Goal: Transaction & Acquisition: Purchase product/service

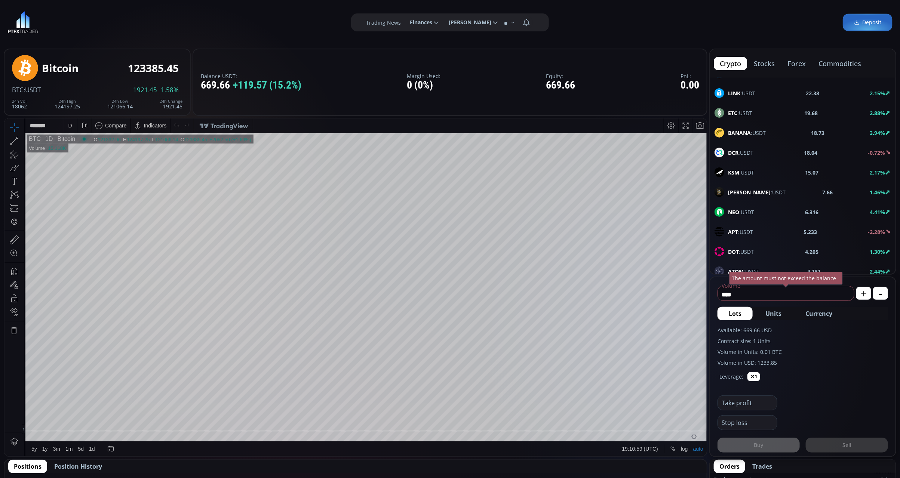
scroll to position [280, 0]
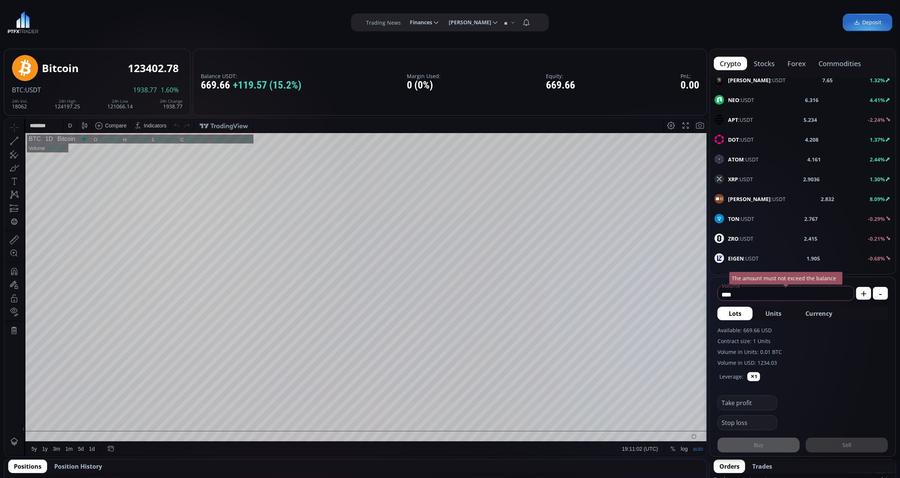
click at [822, 184] on div "XRP :USDT 2.9036 1.30%" at bounding box center [803, 179] width 176 height 10
click at [70, 124] on div "D" at bounding box center [70, 125] width 4 height 6
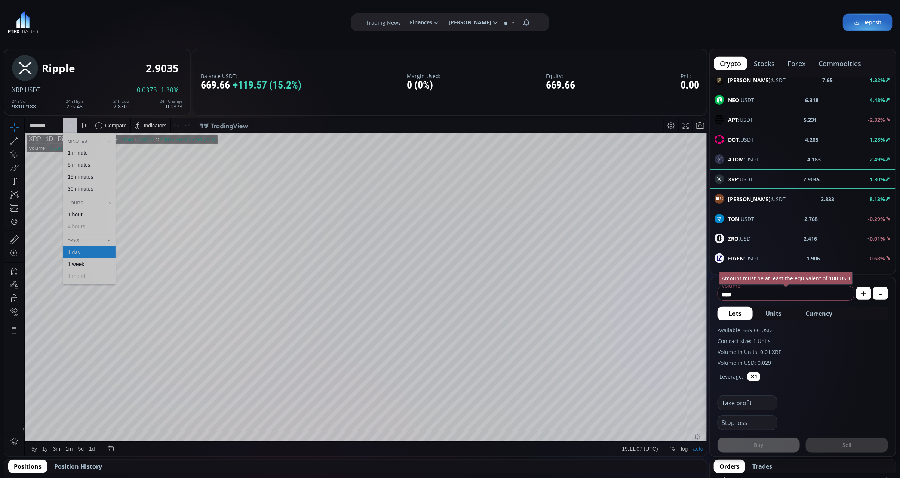
click at [93, 151] on div "1 minute" at bounding box center [89, 153] width 46 height 6
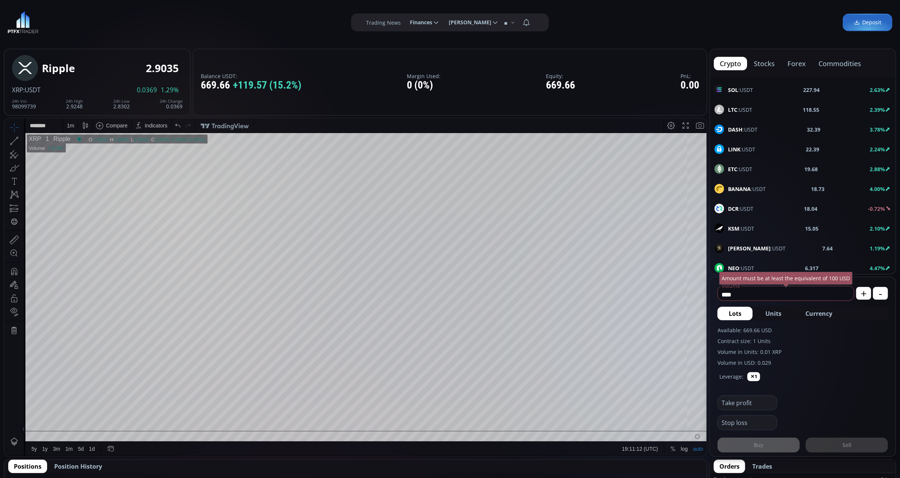
click at [804, 94] on b "227.94" at bounding box center [811, 90] width 16 height 8
click at [74, 125] on div "D" at bounding box center [70, 125] width 14 height 14
click at [90, 156] on div "1 minute" at bounding box center [89, 153] width 52 height 12
click at [825, 312] on span "Currency" at bounding box center [818, 313] width 27 height 9
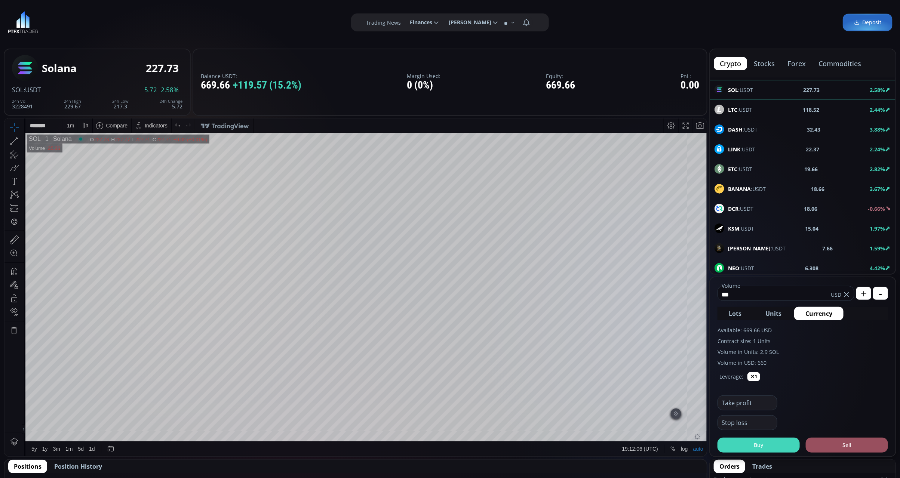
type input "***"
click at [763, 450] on button "Buy" at bounding box center [759, 445] width 82 height 15
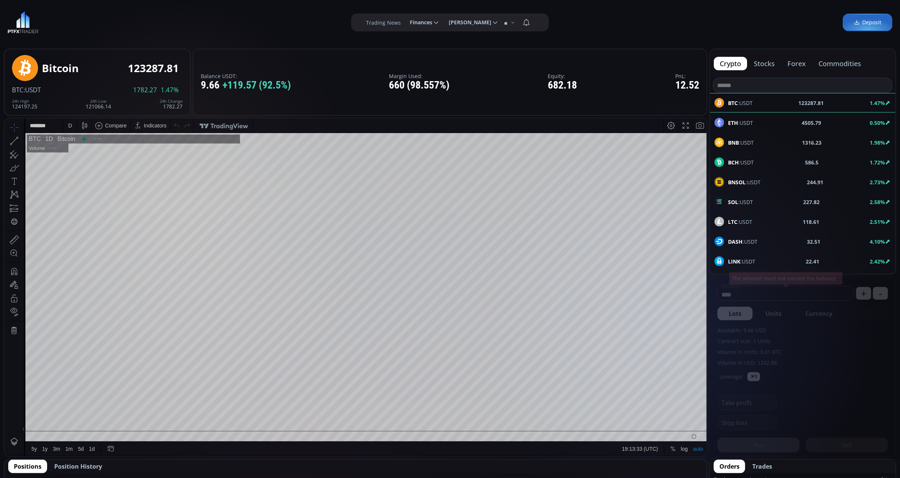
scroll to position [107, 0]
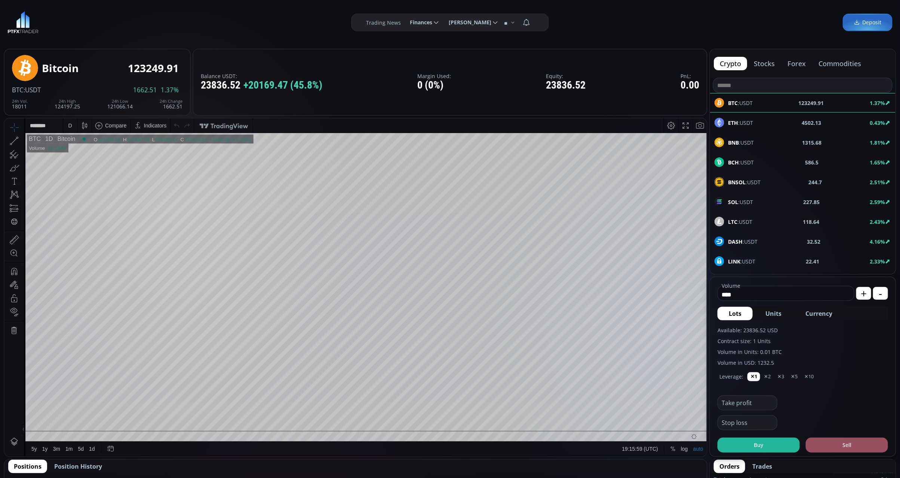
click at [762, 196] on div "SOL :USDT 227.85 2.59%" at bounding box center [802, 201] width 185 height 19
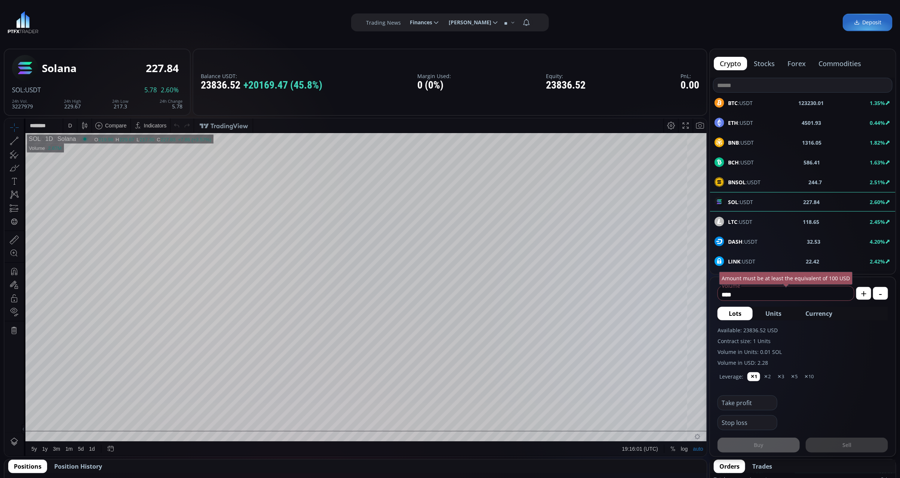
click at [70, 123] on div "D" at bounding box center [70, 125] width 4 height 6
click at [99, 151] on div "1 minute" at bounding box center [89, 153] width 46 height 6
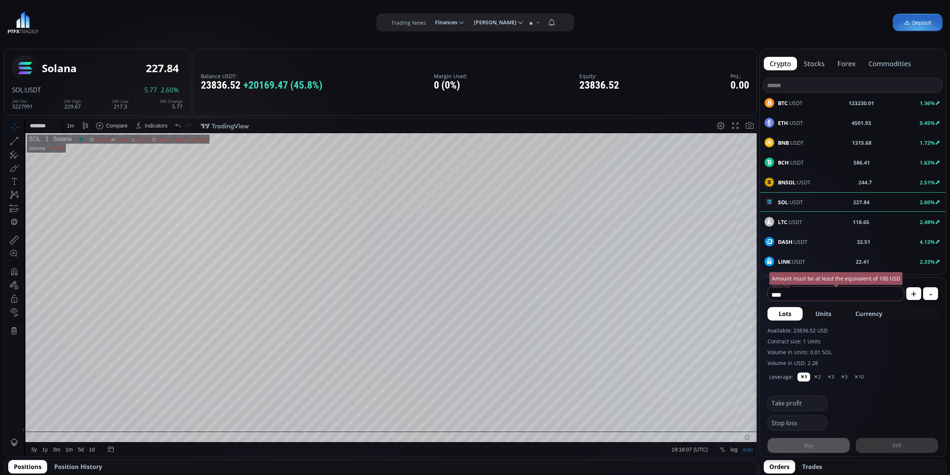
scroll to position [107, 0]
click at [844, 162] on div "BCH :USDT 585.9 1.54%" at bounding box center [852, 162] width 176 height 10
click at [72, 130] on div "D" at bounding box center [70, 126] width 6 height 14
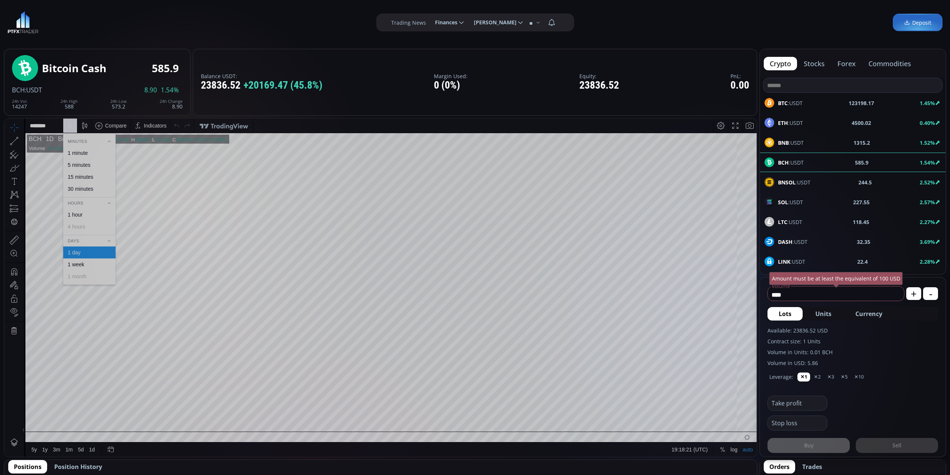
click at [79, 152] on div "1 minute" at bounding box center [78, 153] width 20 height 6
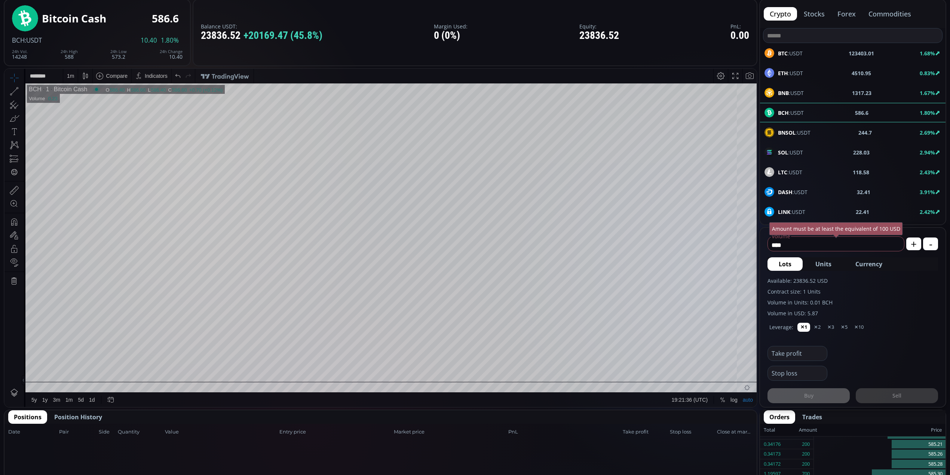
scroll to position [150, 0]
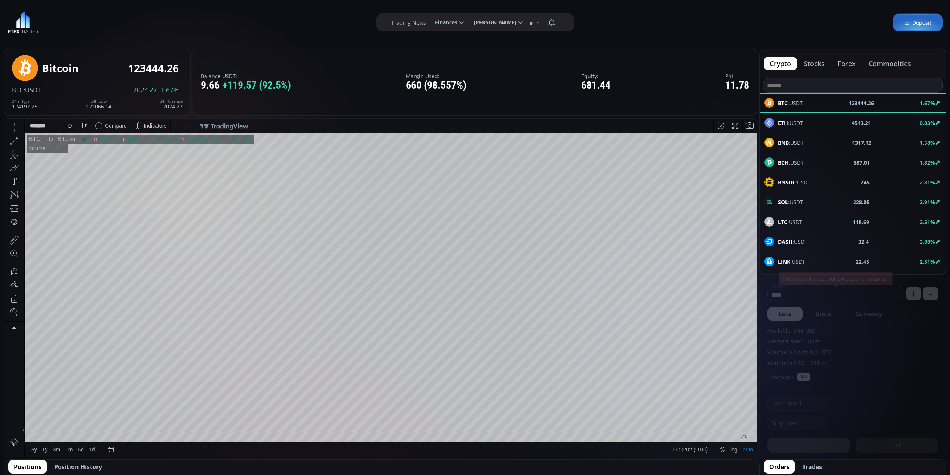
scroll to position [99, 0]
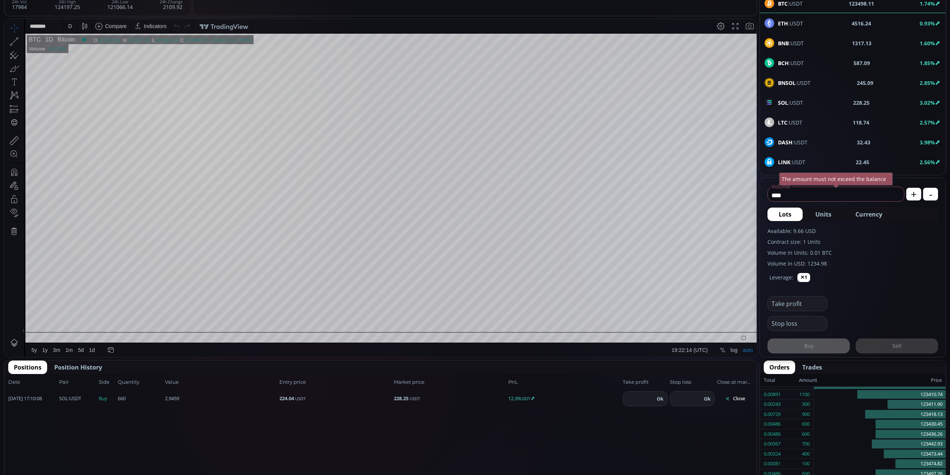
click at [805, 101] on div "SOL :USDT 228.25 3.02%" at bounding box center [852, 103] width 176 height 10
click at [71, 27] on div "D" at bounding box center [70, 26] width 4 height 6
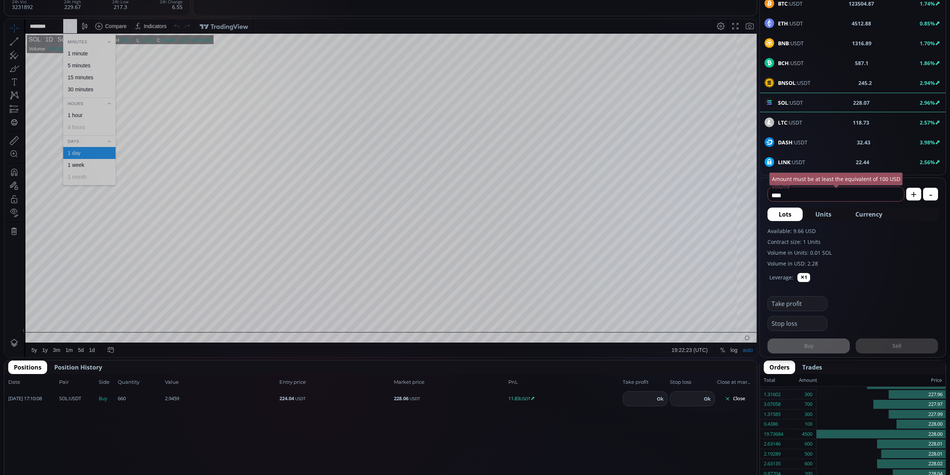
click at [85, 57] on div "1 minute" at bounding box center [89, 53] width 52 height 12
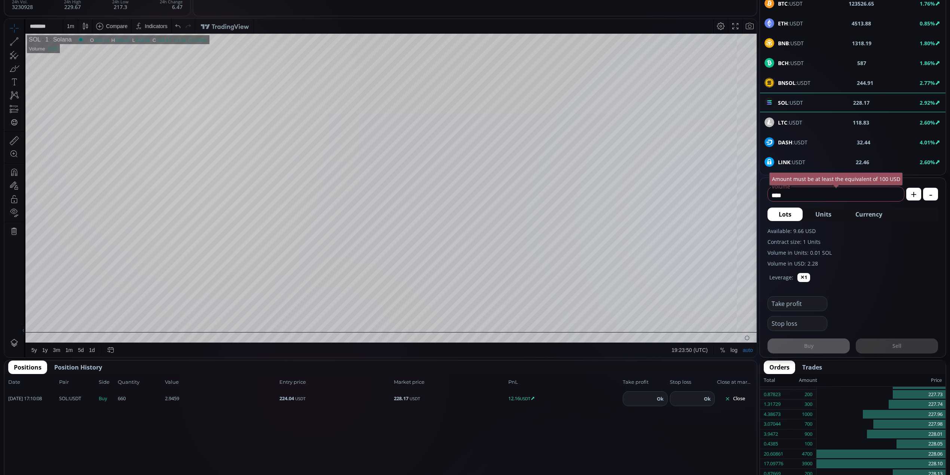
click at [810, 68] on div "BCH :USDT 587 1.86%" at bounding box center [852, 63] width 176 height 10
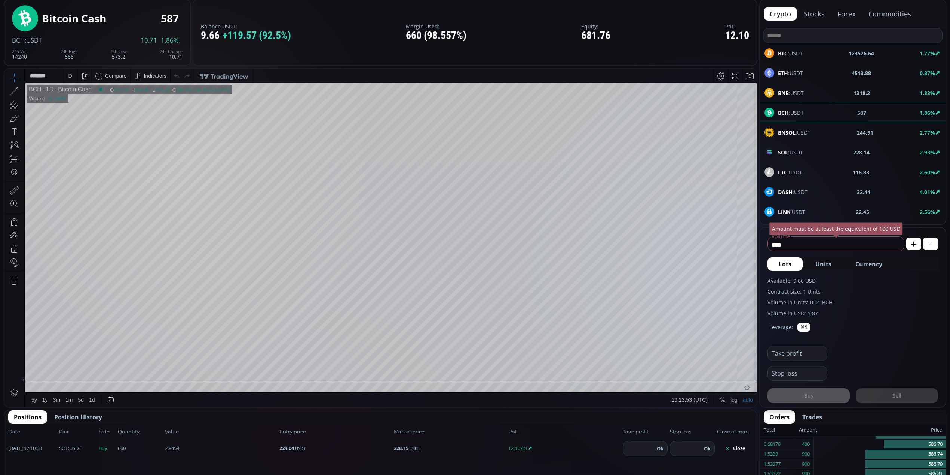
click at [65, 74] on div "D" at bounding box center [70, 76] width 14 height 14
click at [86, 102] on div "1 minute" at bounding box center [78, 103] width 20 height 6
click at [817, 172] on div "LTC :USDT 118.78 2.55%" at bounding box center [852, 172] width 176 height 10
click at [67, 76] on div "D" at bounding box center [70, 76] width 6 height 14
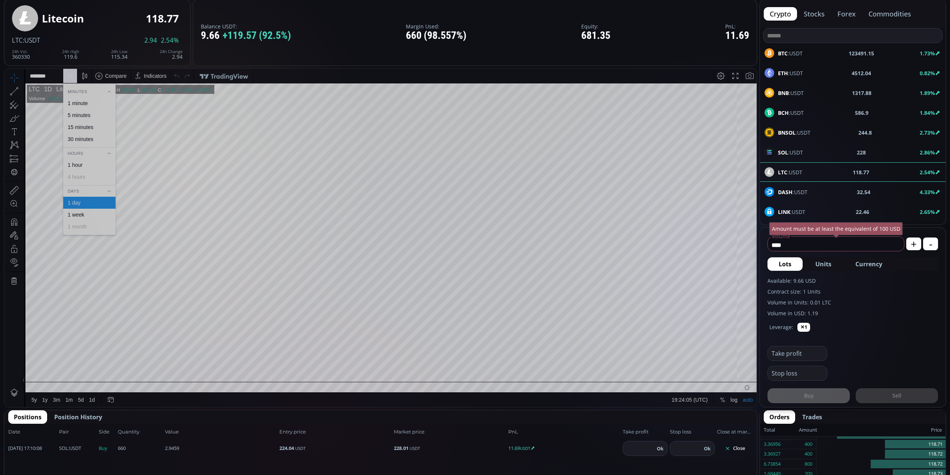
click at [86, 105] on div "1 minute" at bounding box center [78, 103] width 20 height 6
click at [829, 195] on div "DASH :USDT 32.54 4.33%" at bounding box center [852, 192] width 176 height 10
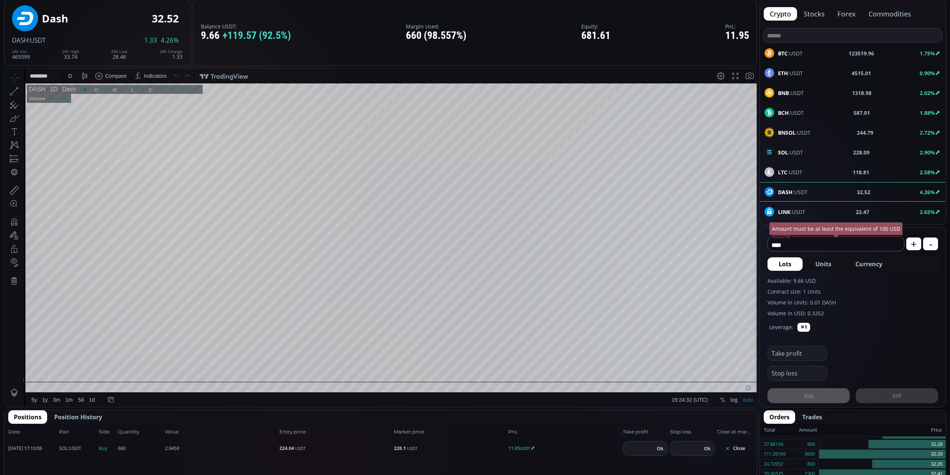
click at [71, 77] on div "D" at bounding box center [70, 76] width 4 height 6
click at [80, 99] on div "1 minute" at bounding box center [89, 103] width 52 height 12
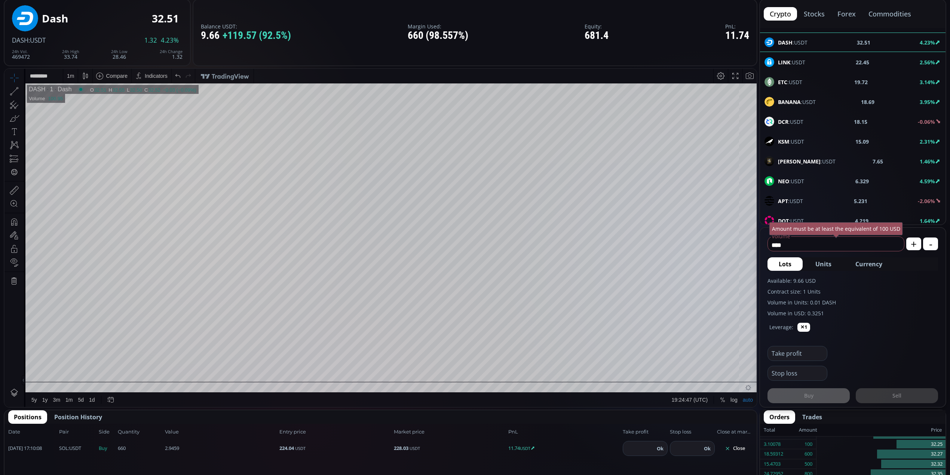
scroll to position [249, 0]
click at [815, 162] on div "XRP :USDT 2.905 1.25%" at bounding box center [852, 161] width 176 height 10
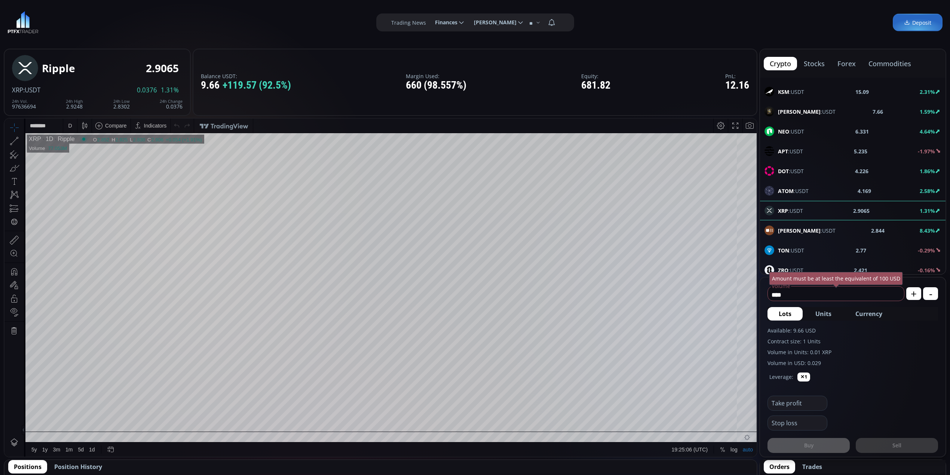
click at [69, 121] on div "D" at bounding box center [70, 126] width 6 height 14
click at [73, 151] on div "1 minute" at bounding box center [78, 153] width 20 height 6
click at [872, 310] on span "Currency" at bounding box center [868, 313] width 27 height 9
type input "********"
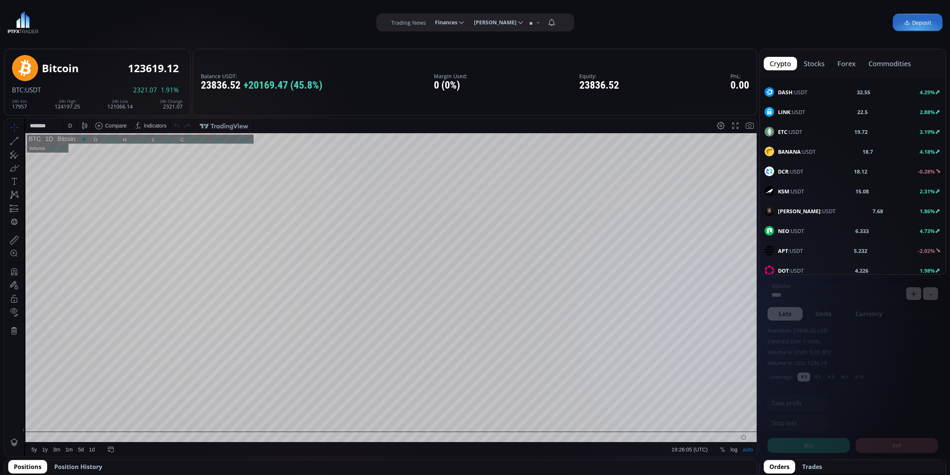
scroll to position [249, 0]
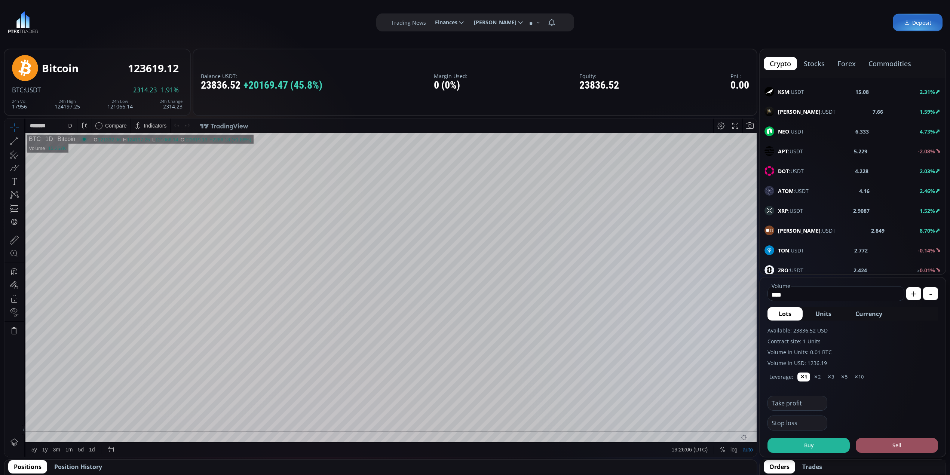
click at [796, 211] on span "XRP :USDT" at bounding box center [790, 211] width 25 height 8
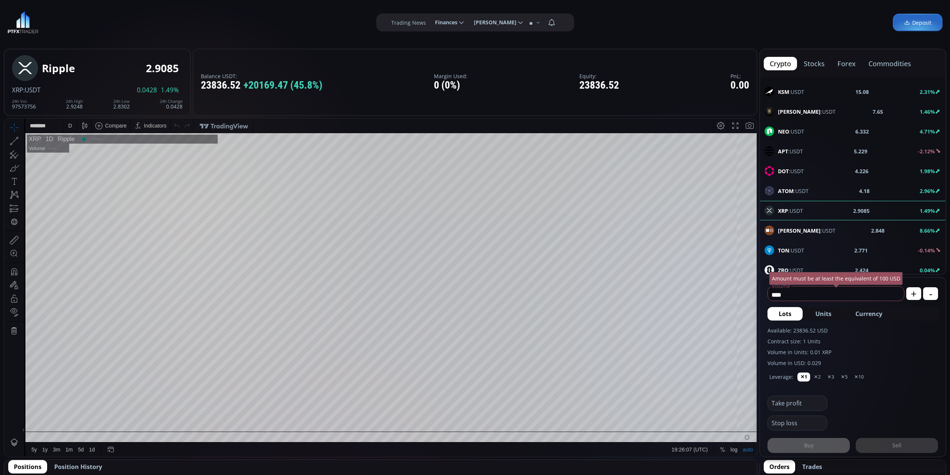
click at [871, 319] on button "Currency" at bounding box center [868, 313] width 49 height 13
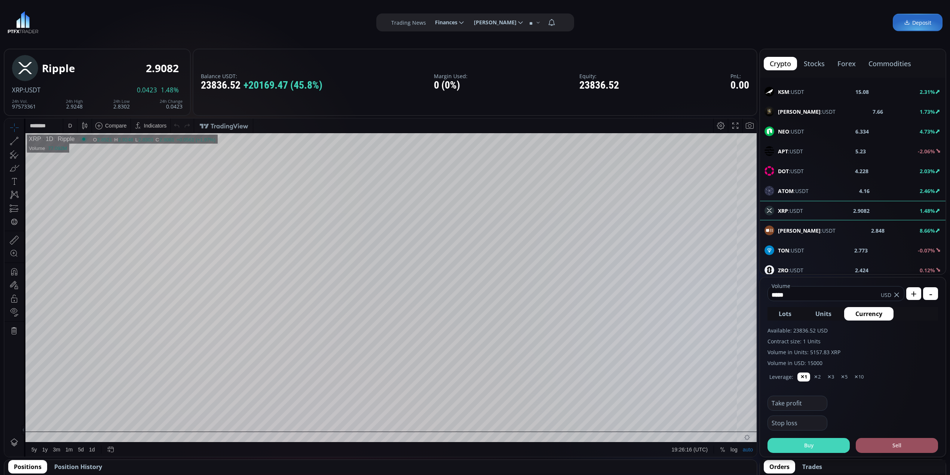
type input "*****"
click at [826, 449] on button "Buy" at bounding box center [808, 445] width 82 height 15
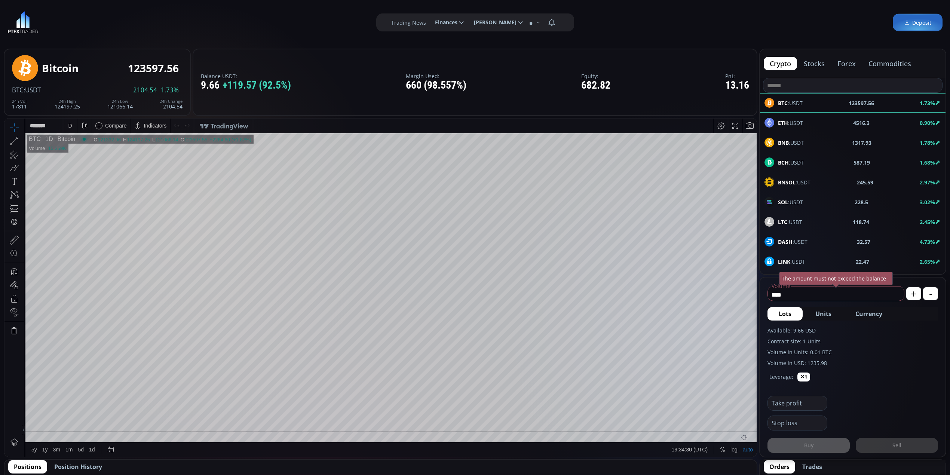
scroll to position [50, 0]
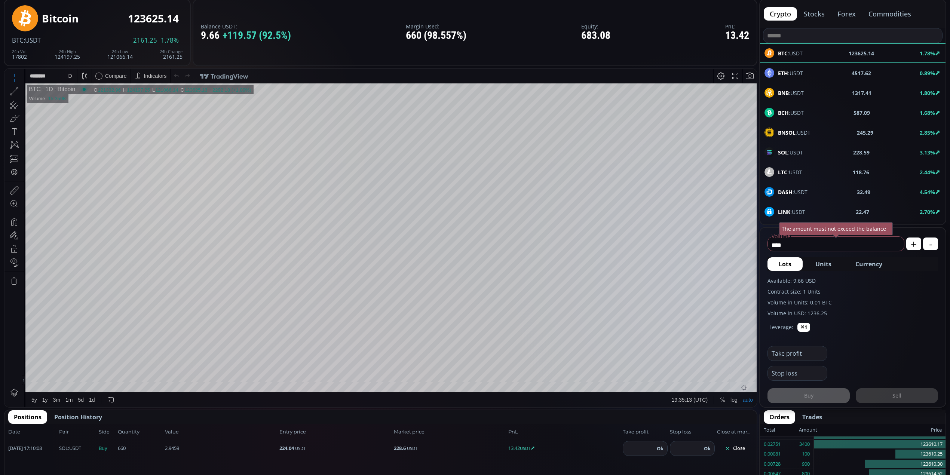
click at [498, 18] on div "Balance USDT: 9.66 +119.57 (92.5%) Margin Used: 660 (98.557%) Equity: 683.08 Pn…" at bounding box center [475, 32] width 565 height 67
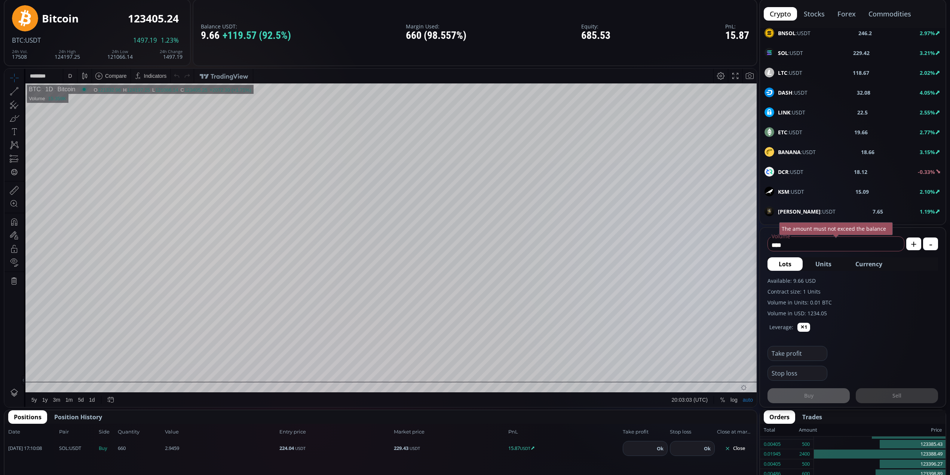
click at [829, 49] on div "SOL :USDT 229.42 3.21%" at bounding box center [852, 53] width 176 height 10
click at [73, 74] on div "D" at bounding box center [70, 76] width 6 height 14
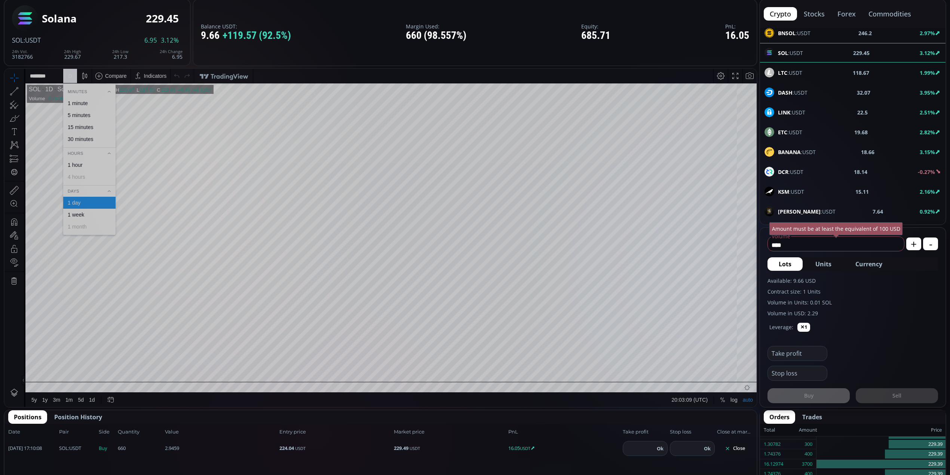
click at [94, 117] on div "5 minutes" at bounding box center [89, 115] width 46 height 6
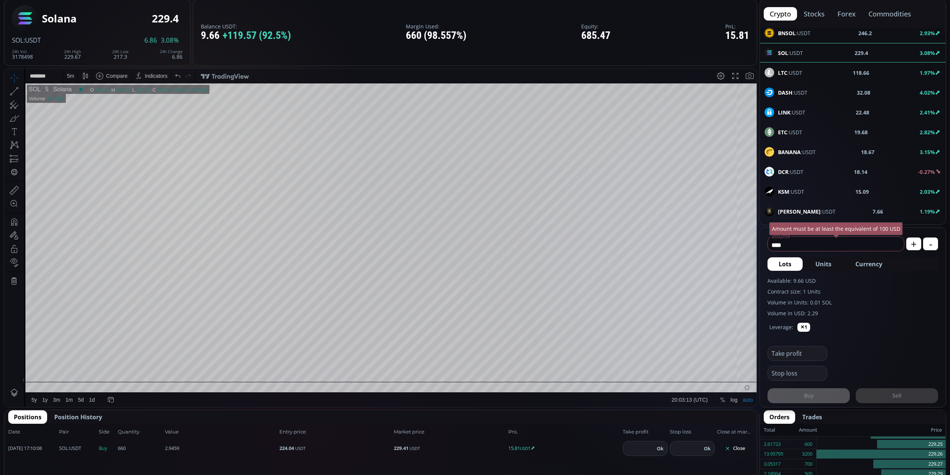
click at [69, 71] on div "5 m" at bounding box center [70, 76] width 7 height 14
click at [83, 99] on div "1 minute" at bounding box center [89, 103] width 52 height 12
click at [70, 79] on div "1 m" at bounding box center [70, 76] width 7 height 14
click at [419, 365] on div at bounding box center [423, 364] width 10 height 10
click at [73, 73] on div "1 m" at bounding box center [70, 76] width 7 height 6
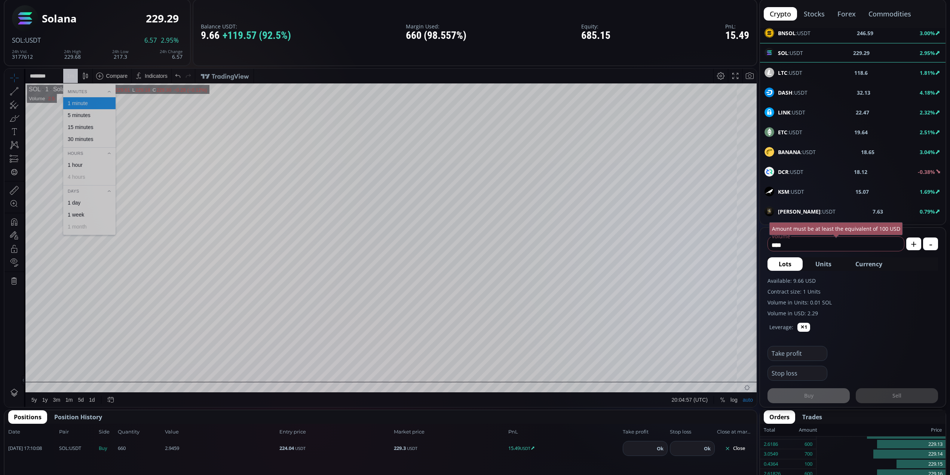
click at [85, 113] on div "5 minutes" at bounding box center [79, 115] width 23 height 6
click at [71, 79] on div "5 m" at bounding box center [70, 76] width 7 height 6
click at [80, 103] on div "1 minute" at bounding box center [78, 103] width 20 height 6
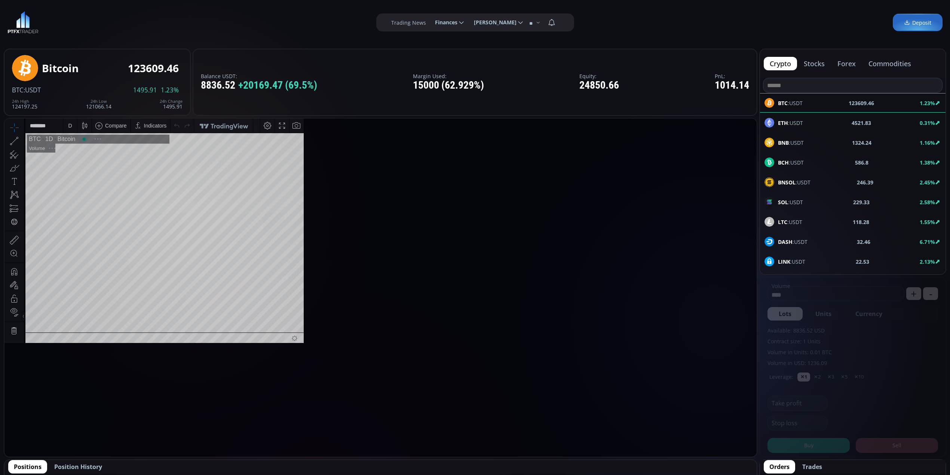
scroll to position [106, 0]
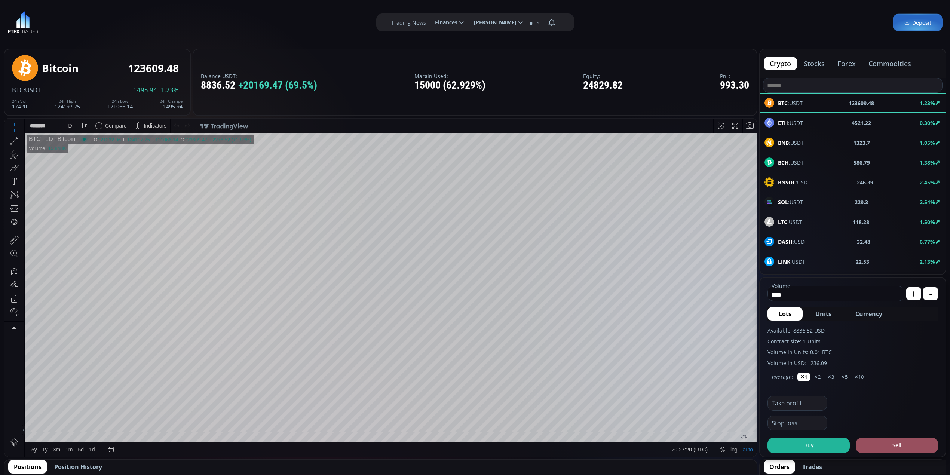
click at [67, 127] on div "D" at bounding box center [70, 126] width 6 height 14
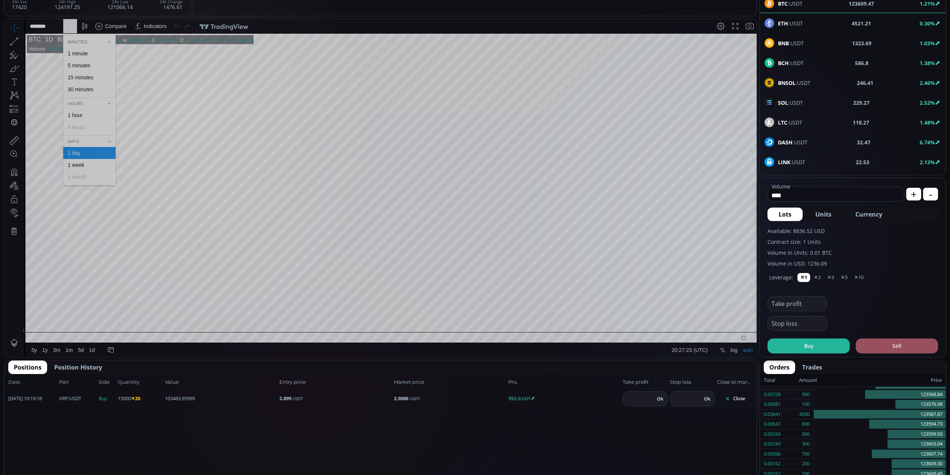
scroll to position [150, 0]
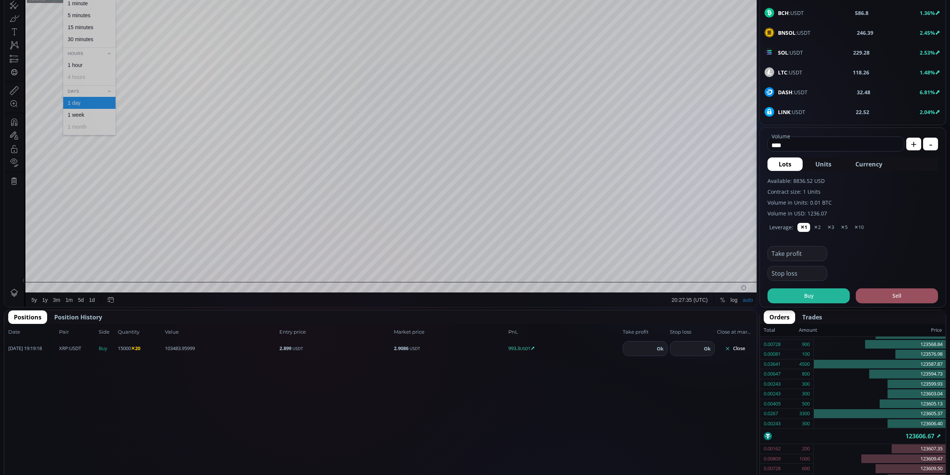
click at [71, 310] on button "Position History" at bounding box center [78, 316] width 59 height 13
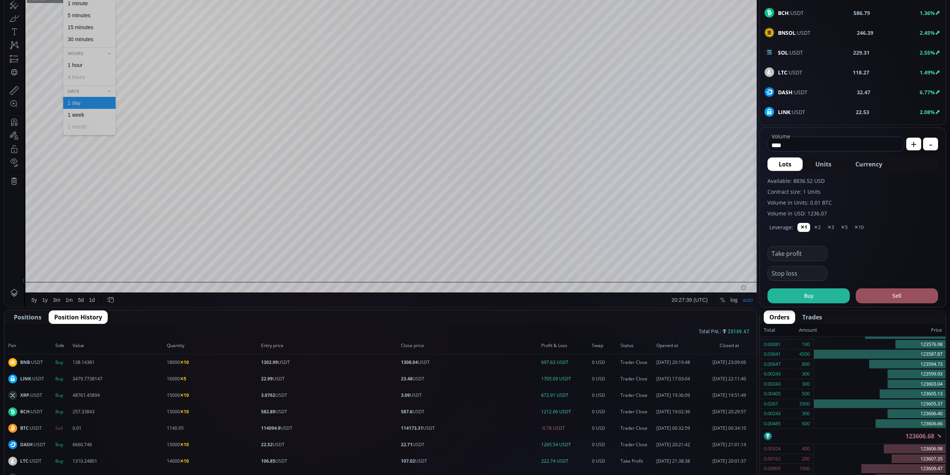
click at [31, 314] on span "Positions" at bounding box center [28, 317] width 28 height 9
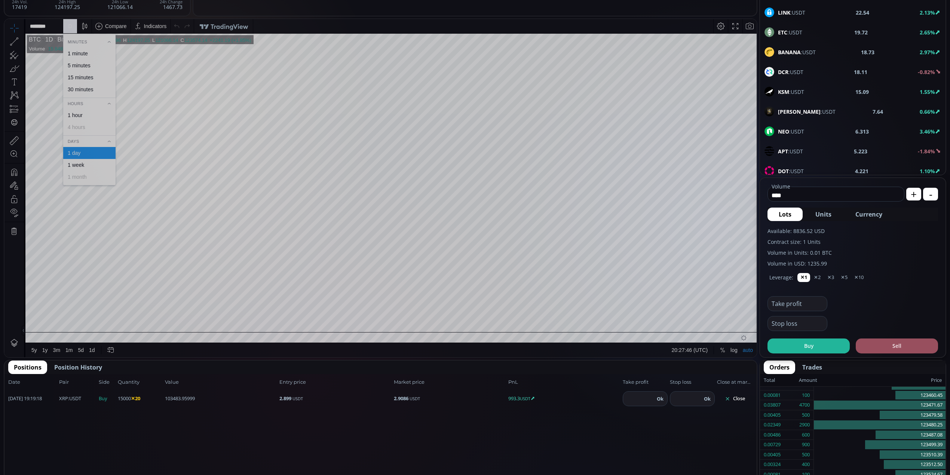
scroll to position [249, 0]
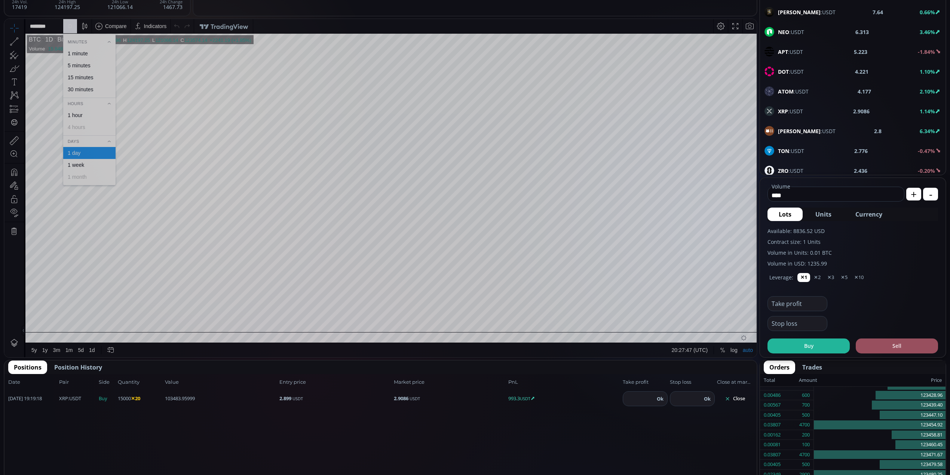
click at [777, 116] on div "XRP :USDT" at bounding box center [783, 111] width 39 height 10
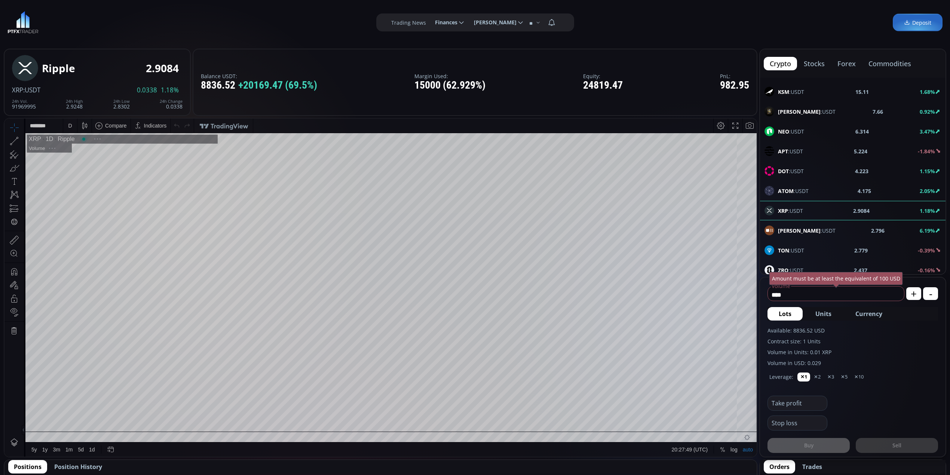
scroll to position [106, 0]
click at [67, 124] on div "D" at bounding box center [70, 126] width 6 height 14
click at [97, 146] on div "Minutes 1 minute 5 minutes 15 minutes 30 minutes Hours 1 hour 4 hours Days 1 da…" at bounding box center [89, 209] width 52 height 145
click at [87, 152] on div "1 minute" at bounding box center [78, 153] width 20 height 6
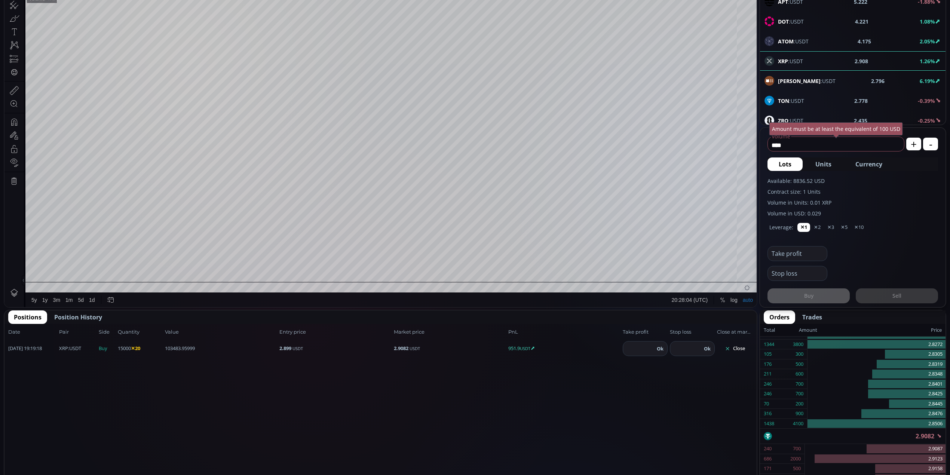
scroll to position [212, 0]
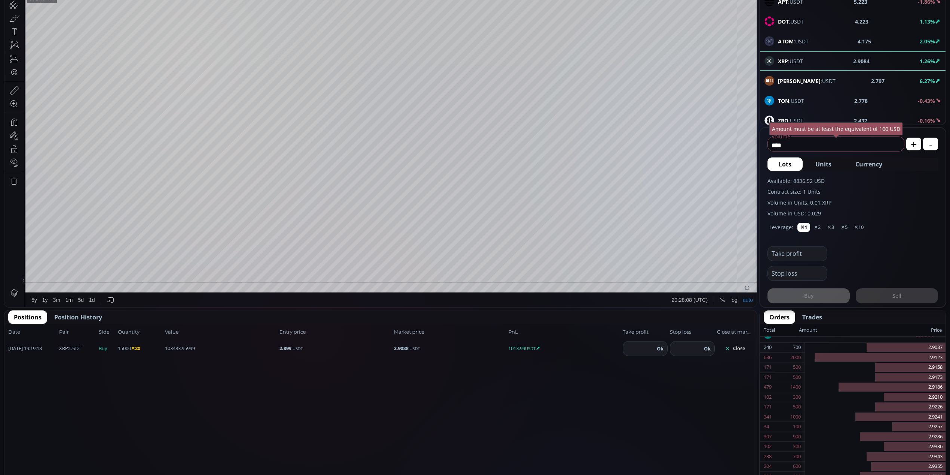
click at [737, 348] on button "Close" at bounding box center [735, 349] width 36 height 12
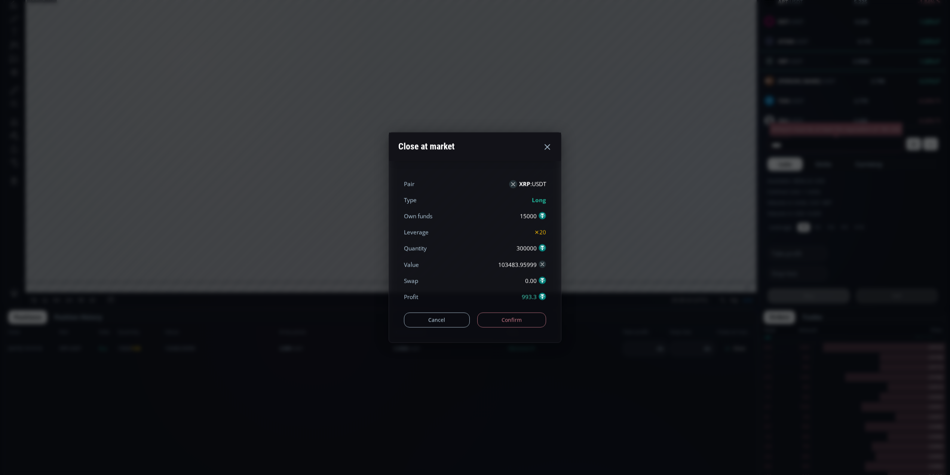
click at [506, 323] on button "Confirm" at bounding box center [511, 319] width 69 height 15
click at [455, 322] on button "Cancel" at bounding box center [437, 319] width 66 height 15
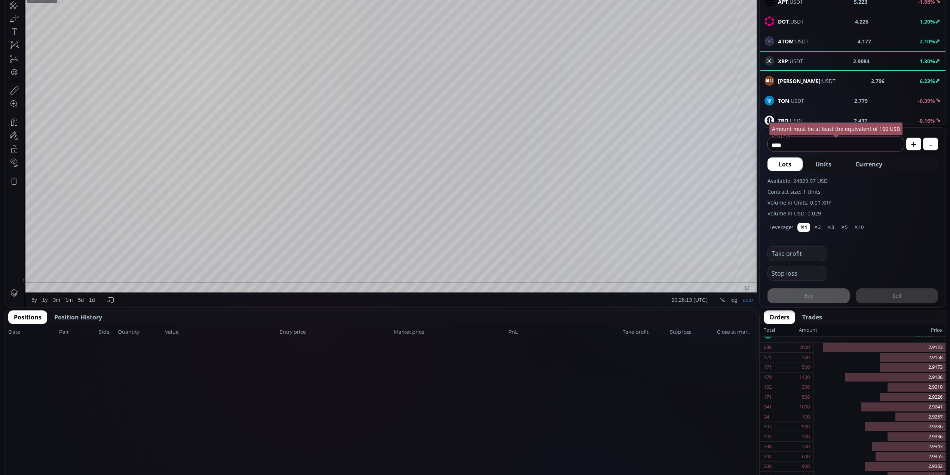
click at [87, 316] on span "Position History" at bounding box center [78, 317] width 48 height 9
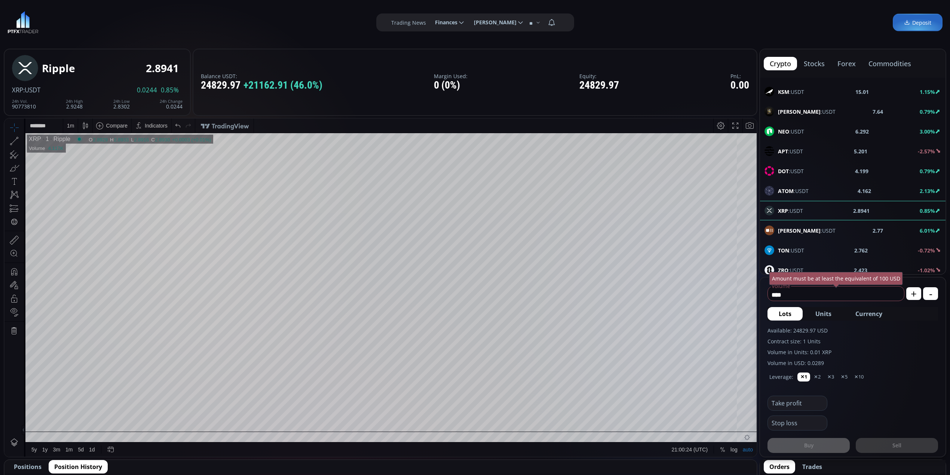
scroll to position [211, 0]
